Goal: Task Accomplishment & Management: Manage account settings

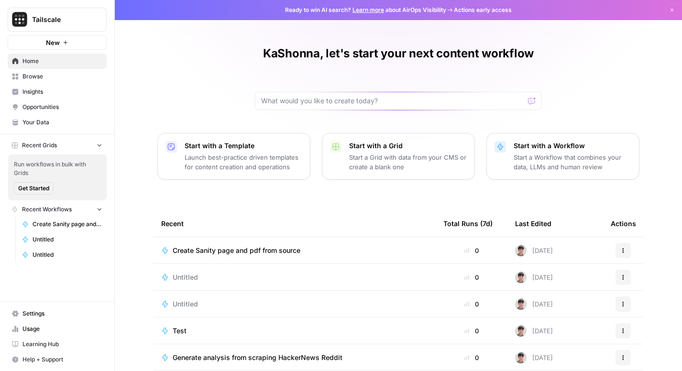
click at [19, 313] on link "Settings" at bounding box center [57, 313] width 99 height 15
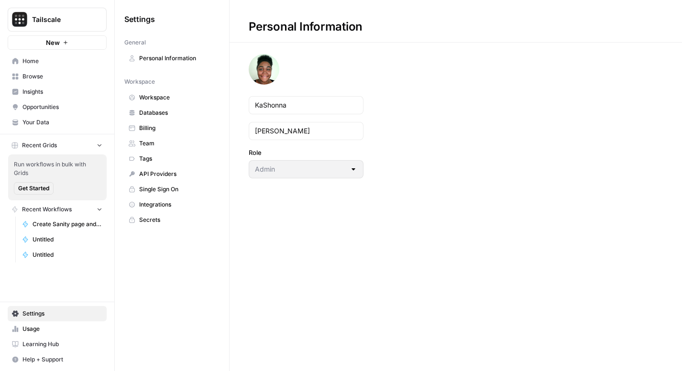
click at [166, 205] on span "Integrations" at bounding box center [177, 204] width 76 height 9
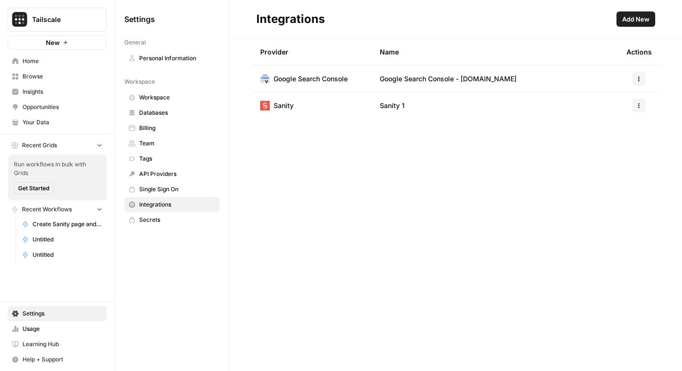
click at [627, 19] on span "Add New" at bounding box center [635, 19] width 27 height 10
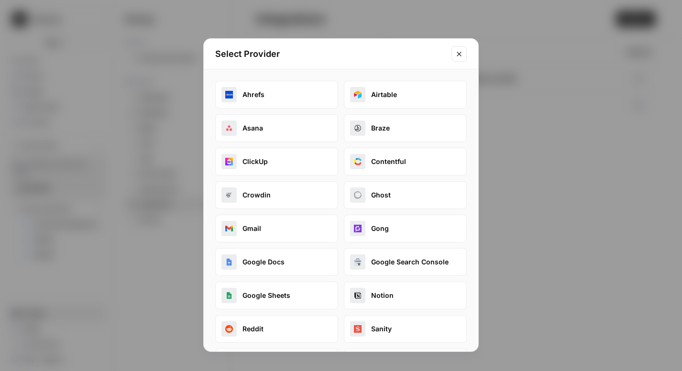
click at [390, 230] on button "Gong" at bounding box center [405, 229] width 123 height 28
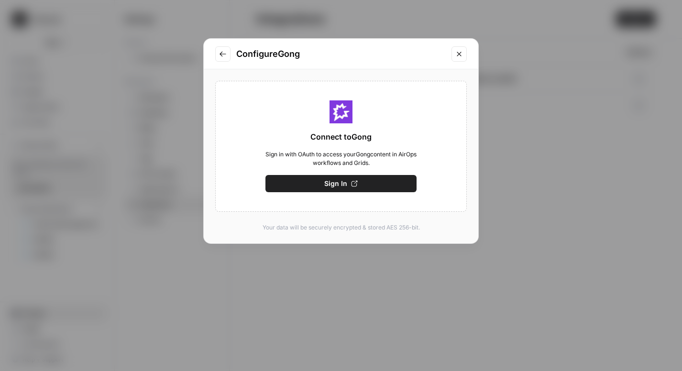
click at [340, 183] on span "Sign In" at bounding box center [335, 184] width 23 height 10
click at [458, 53] on icon "Close modal" at bounding box center [459, 54] width 8 height 8
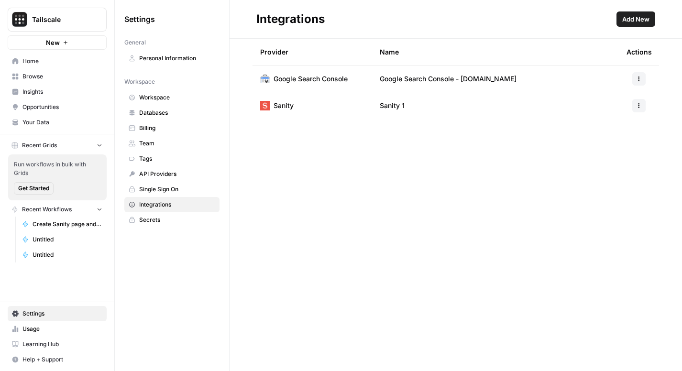
click at [179, 173] on span "API Providers" at bounding box center [177, 174] width 76 height 9
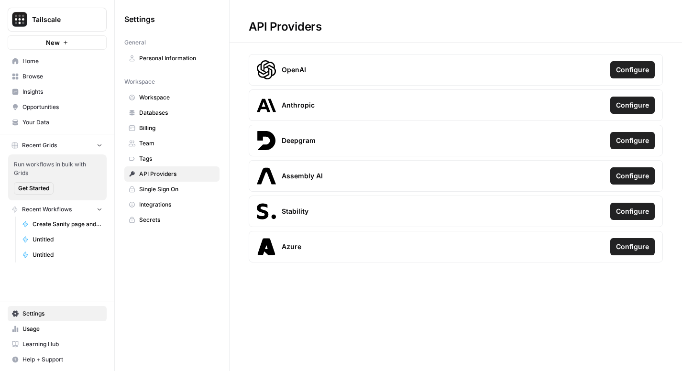
click at [171, 204] on span "Integrations" at bounding box center [177, 204] width 76 height 9
